Goal: Navigation & Orientation: Find specific page/section

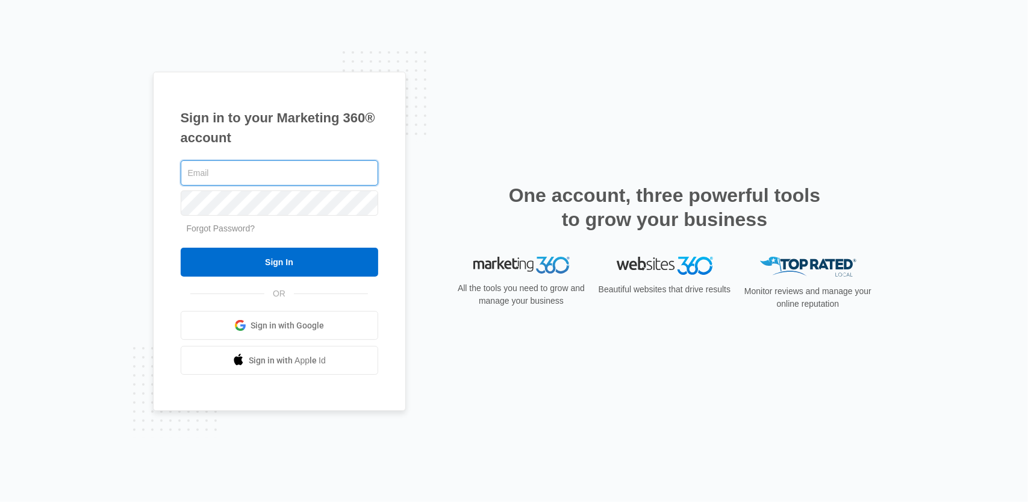
paste input "[PERSON_NAME][EMAIL_ADDRESS][DOMAIN_NAME]"
type input "[PERSON_NAME][EMAIL_ADDRESS][DOMAIN_NAME]"
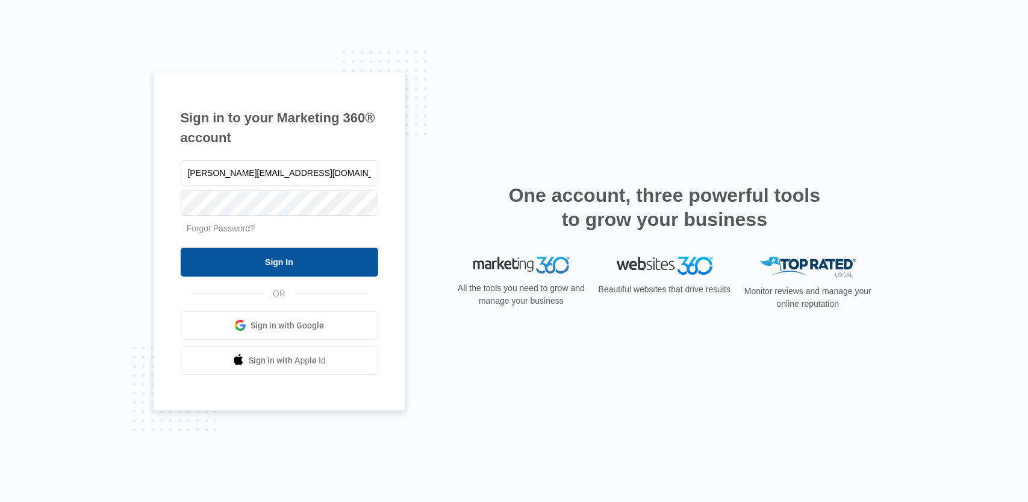
drag, startPoint x: 297, startPoint y: 259, endPoint x: 302, endPoint y: 256, distance: 6.5
click at [297, 259] on input "Sign In" at bounding box center [279, 261] width 197 height 29
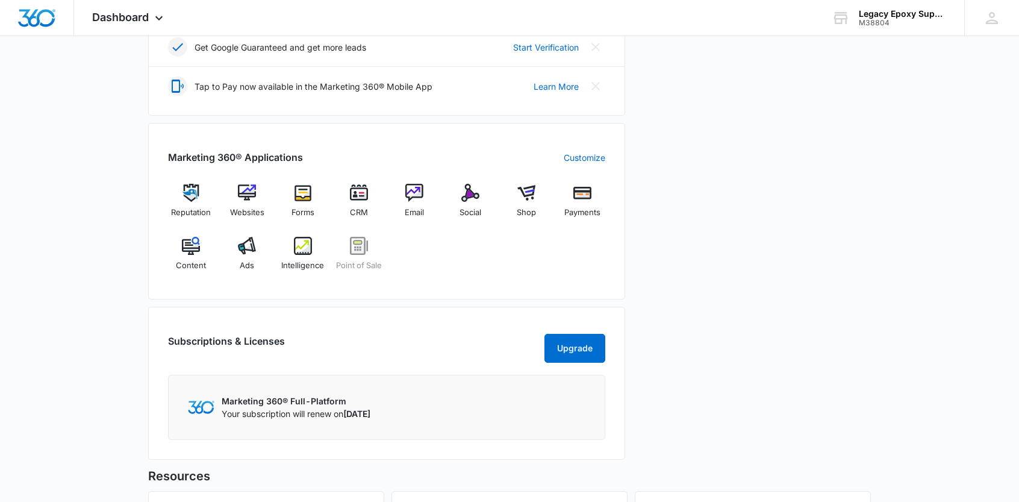
scroll to position [401, 0]
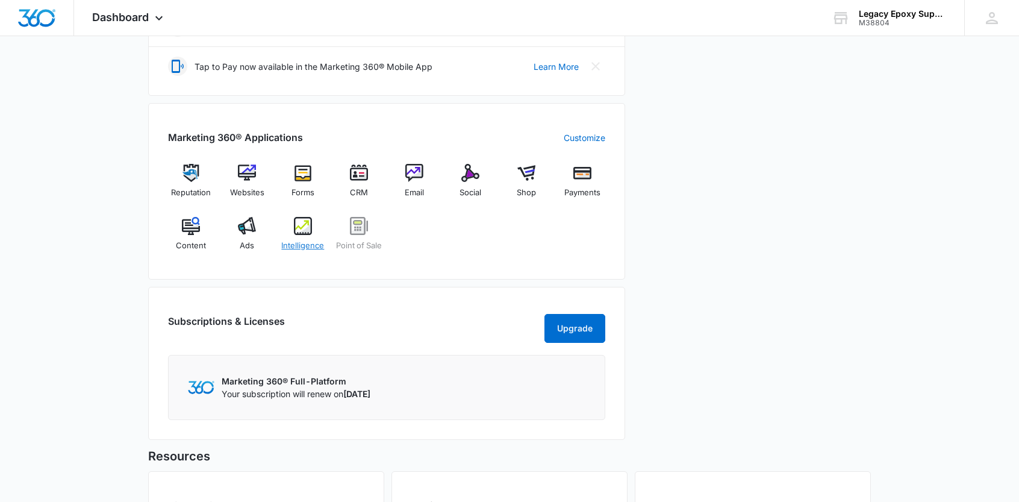
click at [302, 232] on div "Intelligence" at bounding box center [303, 238] width 46 height 43
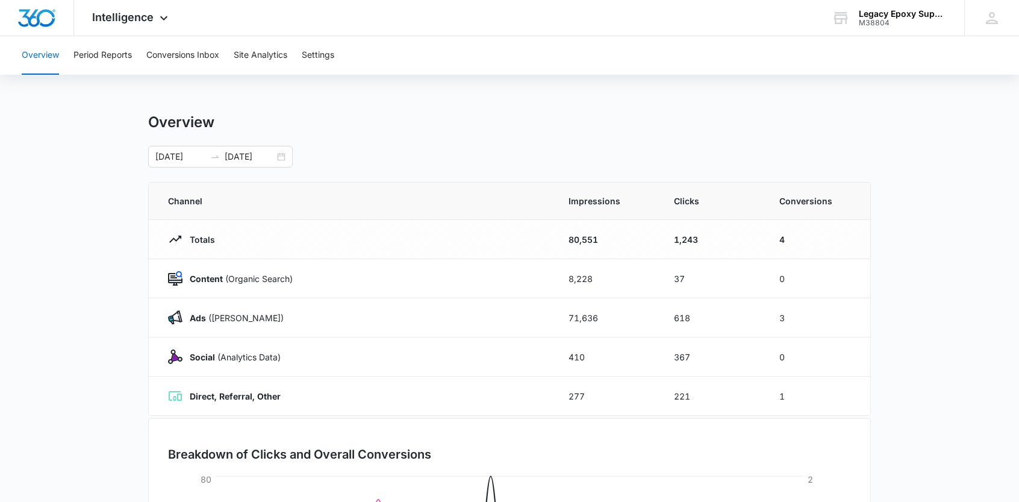
click at [30, 51] on button "Overview" at bounding box center [40, 55] width 37 height 39
